Goal: Transaction & Acquisition: Purchase product/service

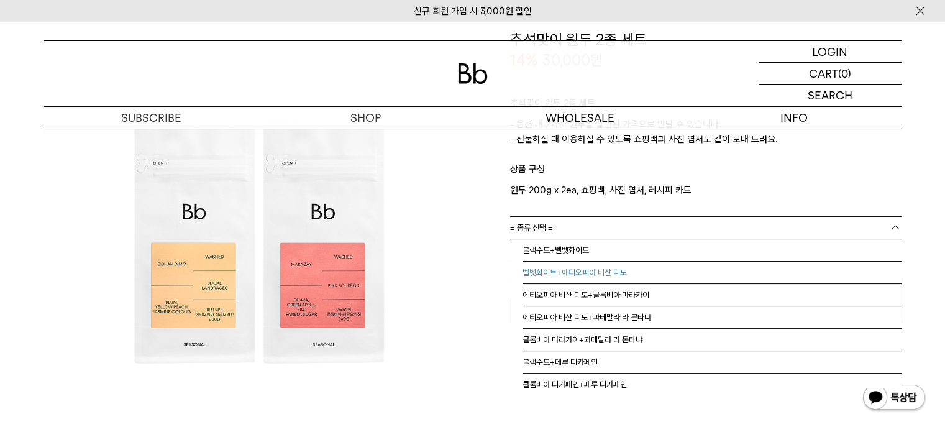
click at [577, 267] on li "벨벳화이트+에티오피아 비샨 디모" at bounding box center [712, 273] width 379 height 22
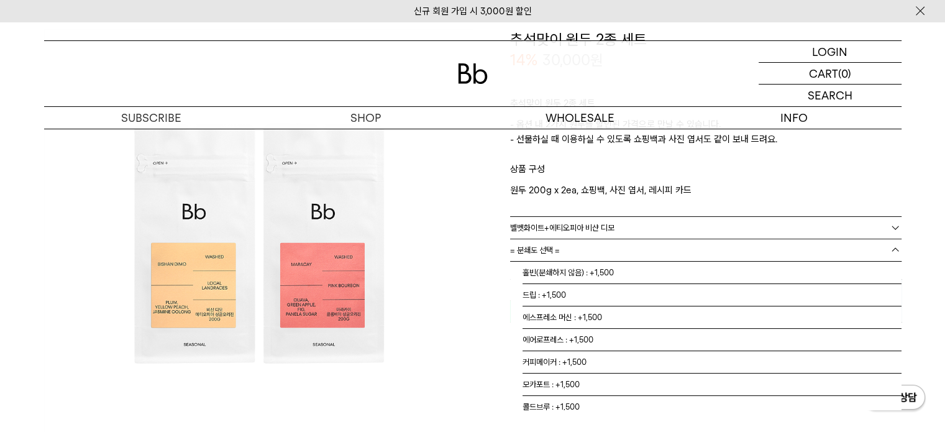
click at [582, 249] on link "= 분쇄도 선택 =" at bounding box center [706, 250] width 392 height 22
click at [581, 241] on link "= 분쇄도 선택 =" at bounding box center [706, 250] width 392 height 22
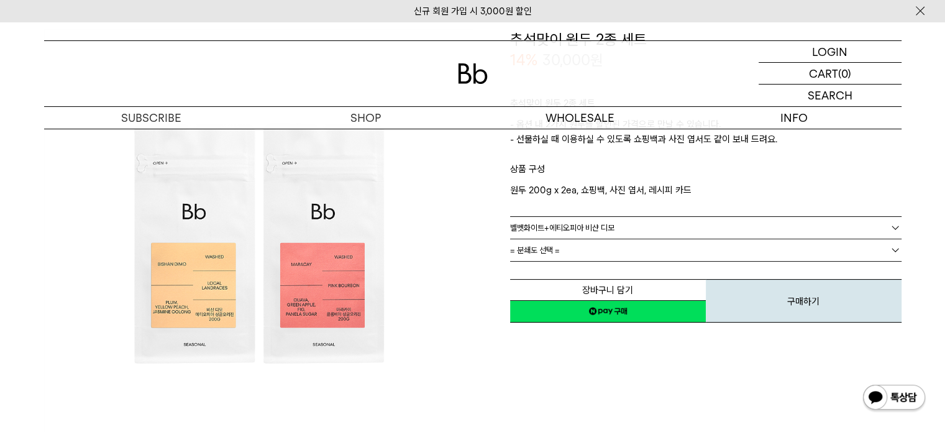
click at [582, 227] on span "벨벳화이트+에티오피아 비샨 디모" at bounding box center [562, 228] width 104 height 22
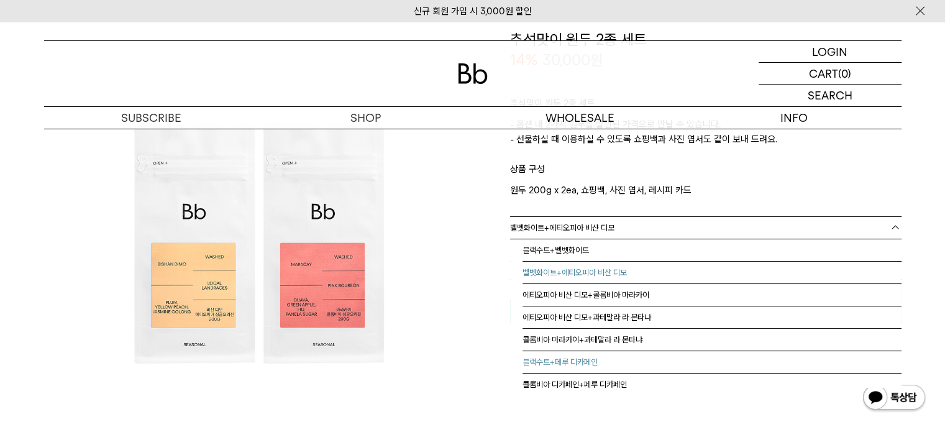
scroll to position [7, 0]
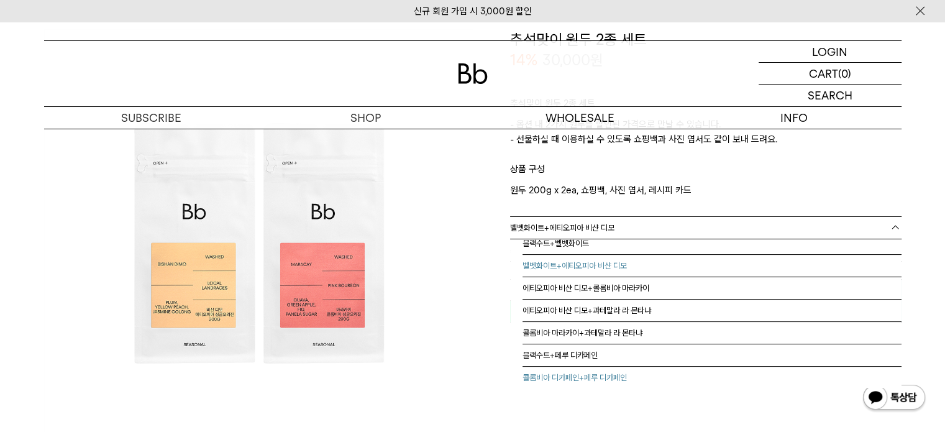
click at [576, 378] on li "콜롬비아 디카페인+페루 디카페인" at bounding box center [712, 378] width 379 height 22
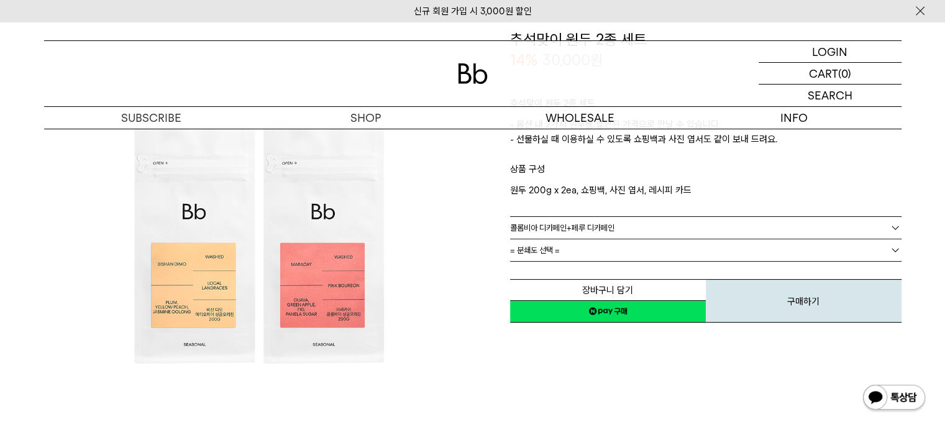
scroll to position [0, 0]
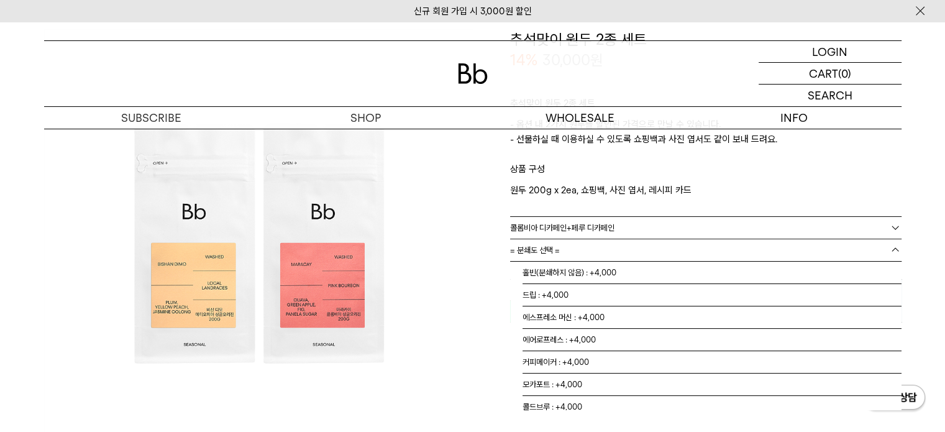
click at [577, 246] on link "= 분쇄도 선택 =" at bounding box center [706, 250] width 392 height 22
click at [585, 218] on span "콜롬비아 디카페인+페루 디카페인" at bounding box center [562, 228] width 104 height 22
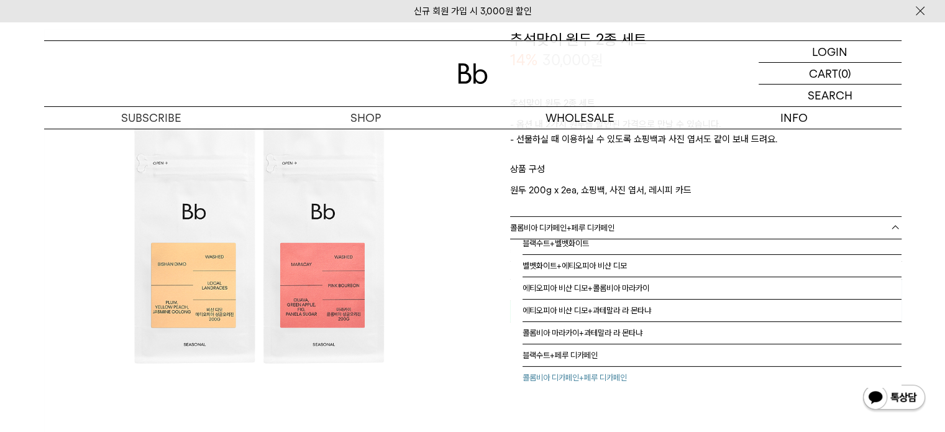
click at [585, 223] on span "콜롬비아 디카페인+페루 디카페인" at bounding box center [562, 228] width 104 height 22
click at [584, 226] on span "콜롬비아 디카페인+페루 디카페인" at bounding box center [562, 228] width 104 height 22
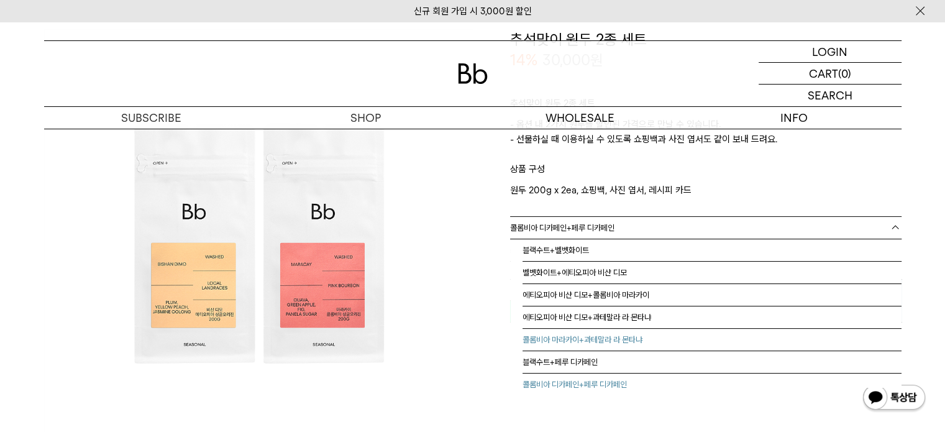
click at [577, 344] on li "콜롬비아 마라카이+과테말라 라 몬타냐" at bounding box center [712, 340] width 379 height 22
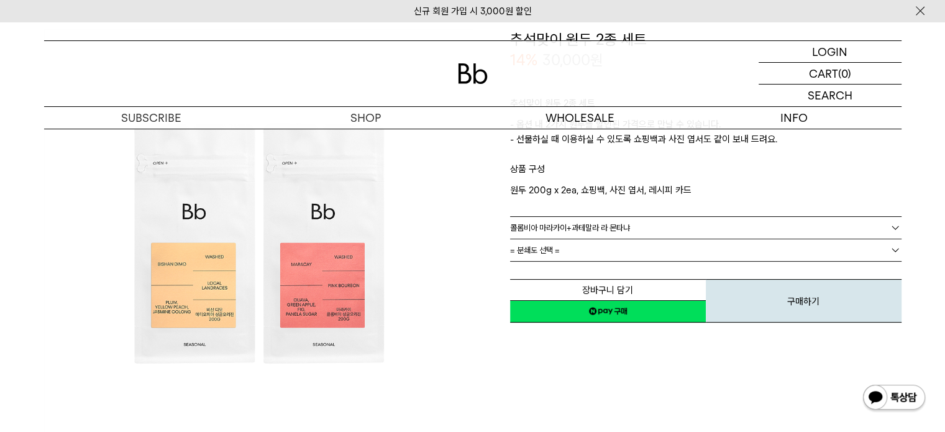
click at [595, 246] on link "= 분쇄도 선택 =" at bounding box center [706, 250] width 392 height 22
